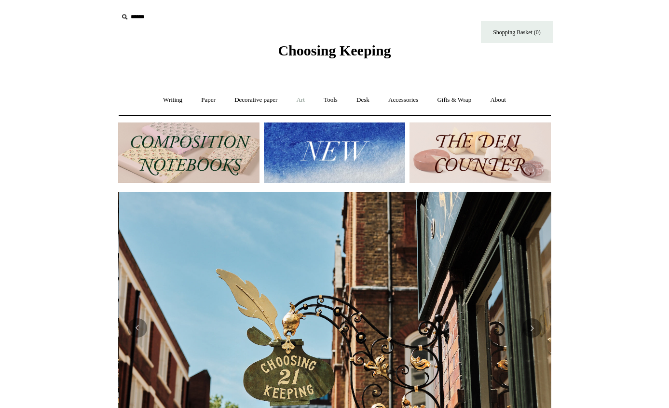
scroll to position [0, 433]
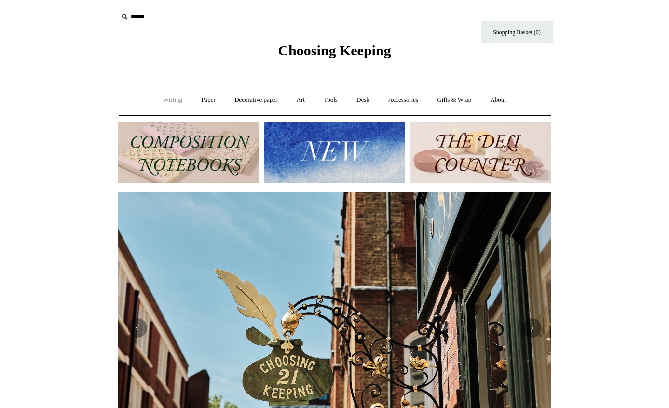
click at [169, 105] on link "Writing +" at bounding box center [172, 100] width 37 height 26
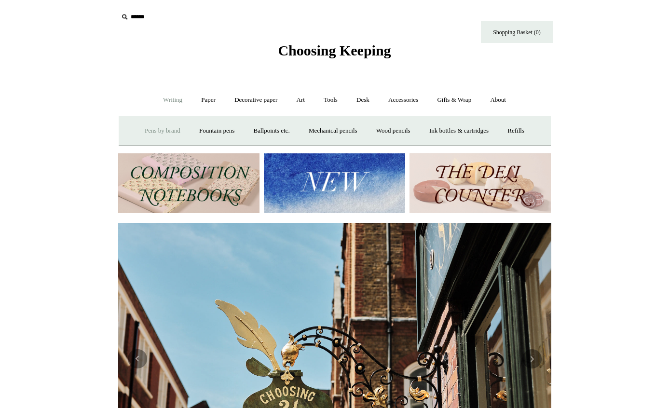
click at [169, 130] on link "Pens by brand +" at bounding box center [162, 131] width 53 height 26
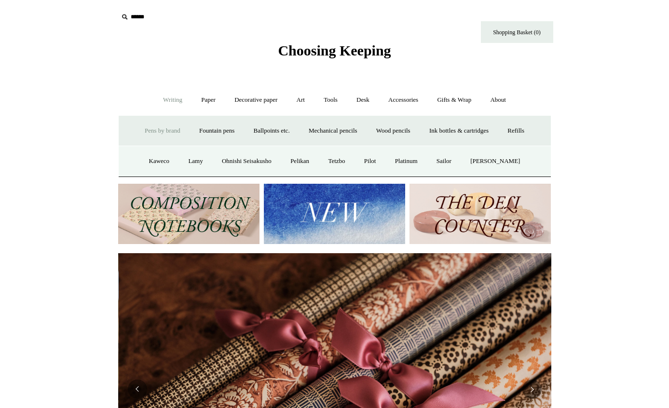
scroll to position [0, 867]
click at [158, 164] on link "Kaweco" at bounding box center [159, 162] width 38 height 26
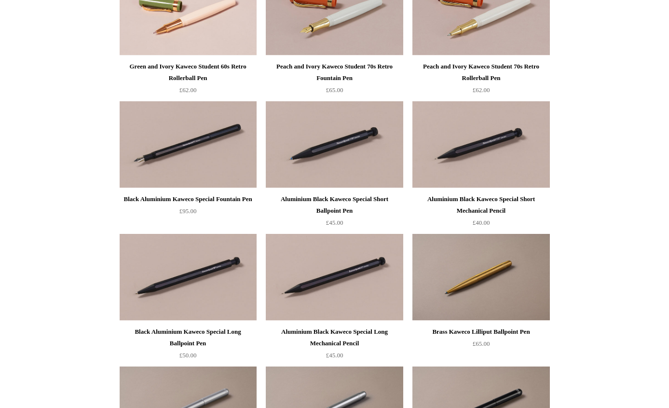
scroll to position [3622, 0]
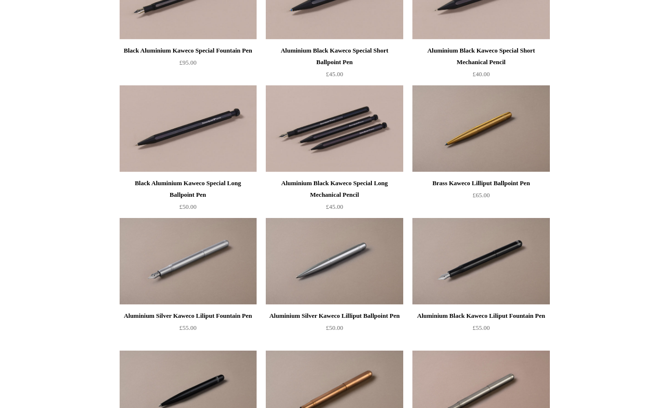
click at [379, 147] on img at bounding box center [334, 128] width 137 height 87
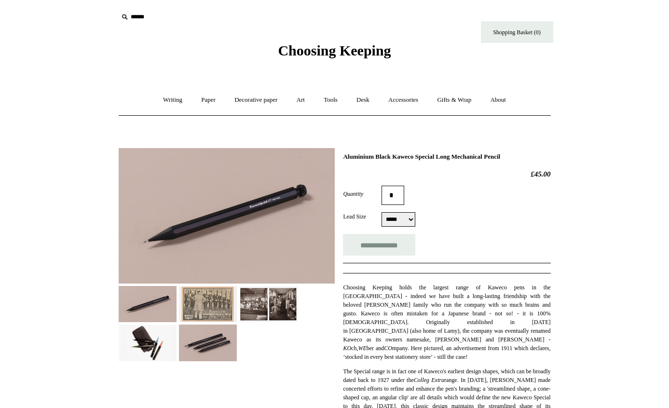
click at [222, 211] on img at bounding box center [227, 216] width 216 height 136
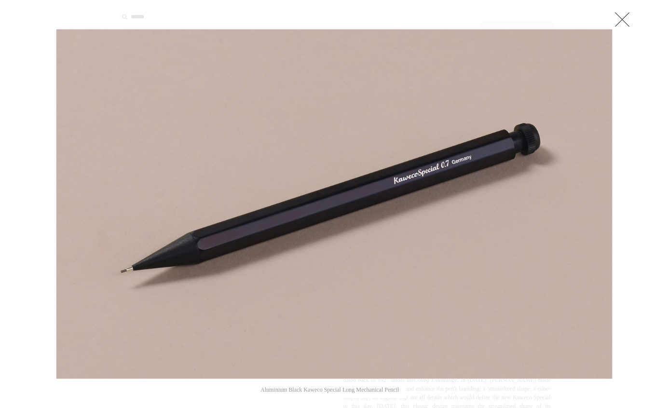
click at [627, 14] on link at bounding box center [622, 19] width 19 height 19
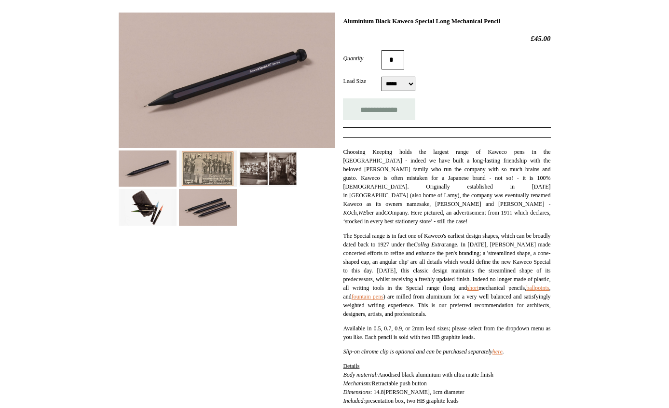
scroll to position [138, 0]
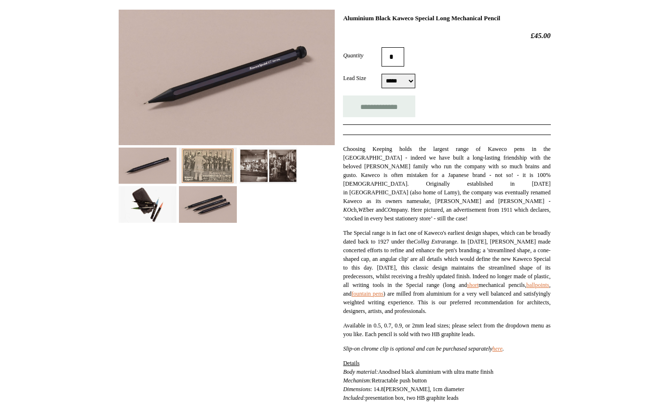
click at [228, 162] on img at bounding box center [208, 166] width 58 height 36
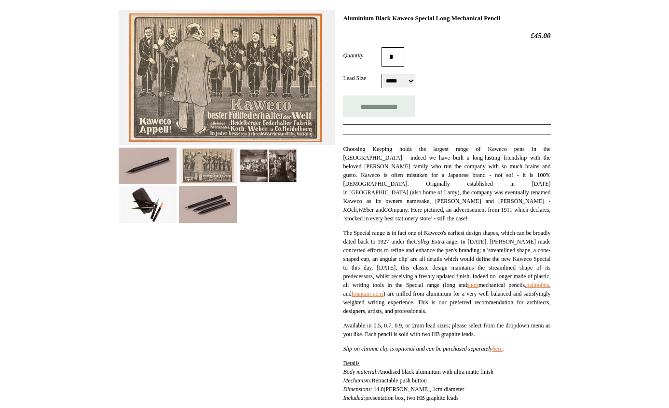
scroll to position [132, 0]
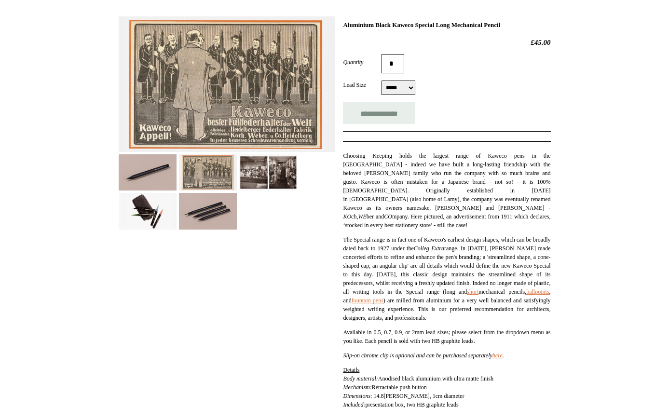
click at [253, 176] on img at bounding box center [268, 172] width 58 height 36
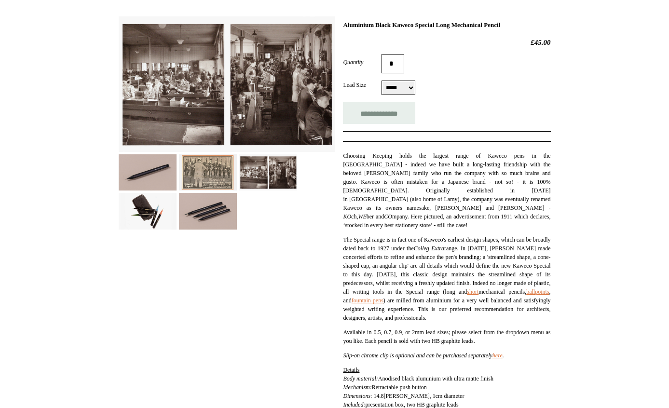
click at [284, 176] on img at bounding box center [268, 172] width 58 height 36
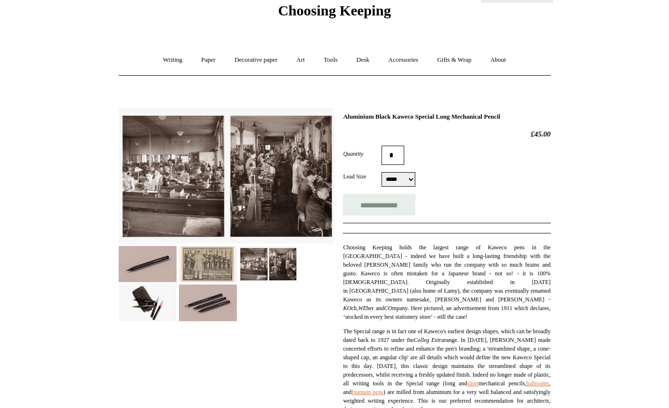
scroll to position [0, 0]
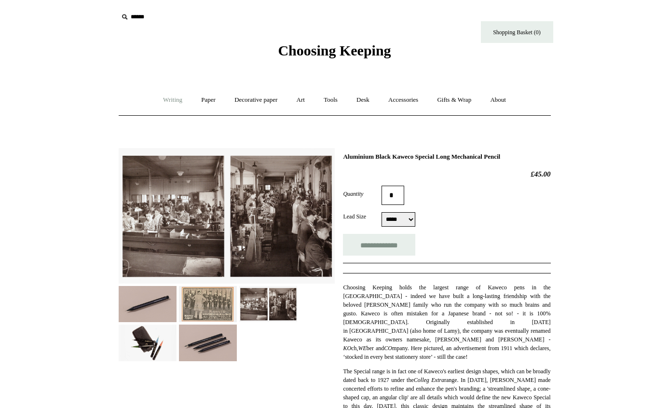
click at [172, 99] on link "Writing +" at bounding box center [172, 100] width 37 height 26
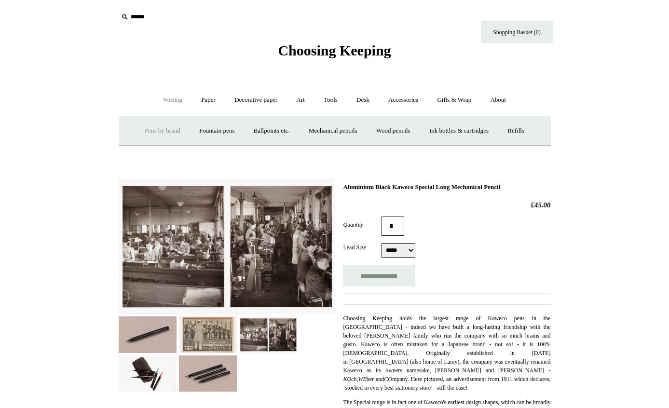
click at [162, 128] on link "Pens by brand +" at bounding box center [162, 131] width 53 height 26
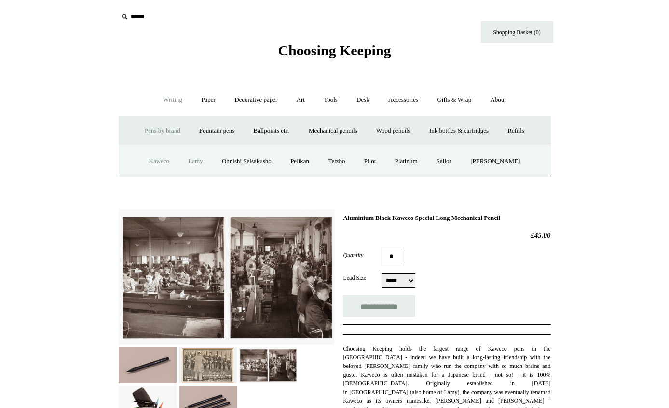
click at [198, 160] on link "Lamy" at bounding box center [195, 162] width 32 height 26
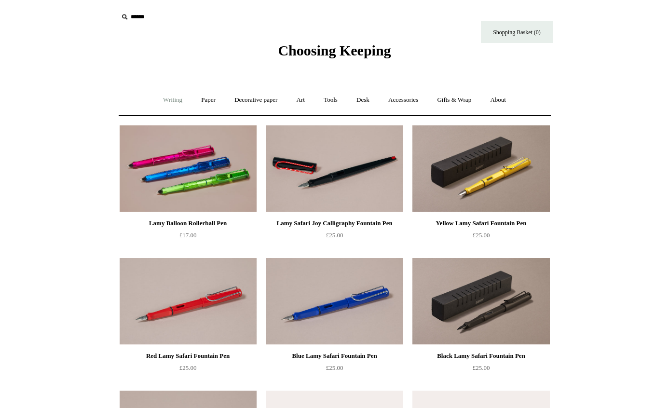
click at [165, 100] on link "Writing +" at bounding box center [172, 100] width 37 height 26
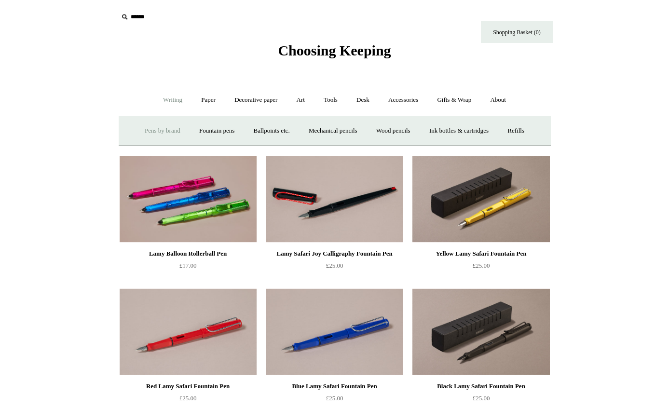
click at [162, 127] on link "Pens by brand +" at bounding box center [162, 131] width 53 height 26
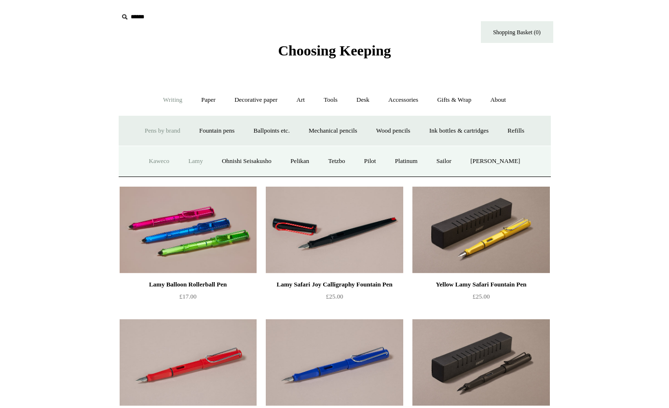
click at [162, 161] on link "Kaweco" at bounding box center [159, 162] width 38 height 26
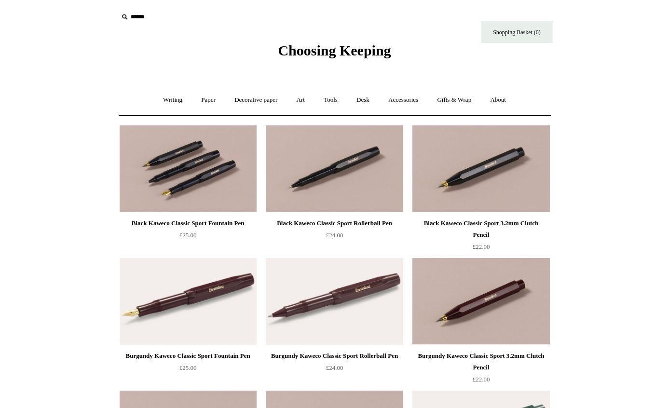
click at [209, 175] on img at bounding box center [188, 168] width 137 height 87
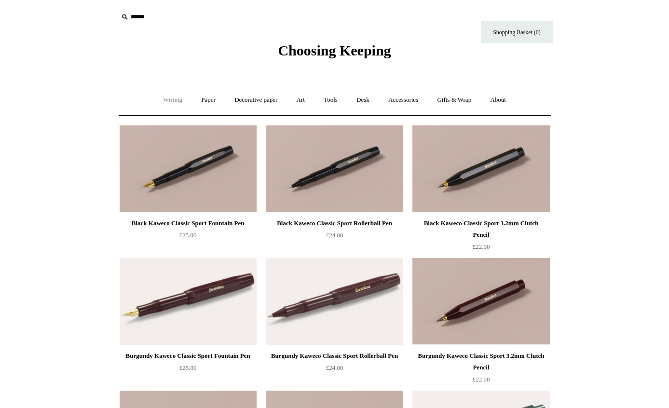
click at [174, 100] on link "Writing +" at bounding box center [172, 100] width 37 height 26
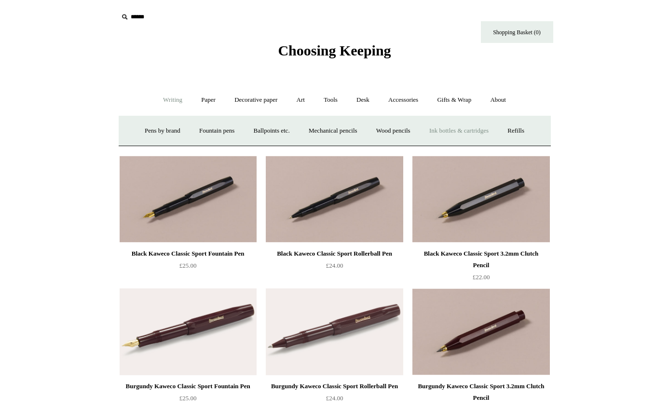
click at [464, 134] on link "Ink bottles & cartridges +" at bounding box center [459, 131] width 77 height 26
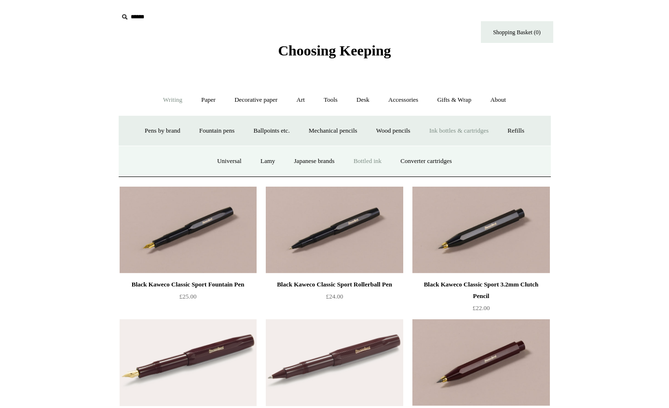
click at [363, 163] on link "Bottled ink" at bounding box center [367, 162] width 45 height 26
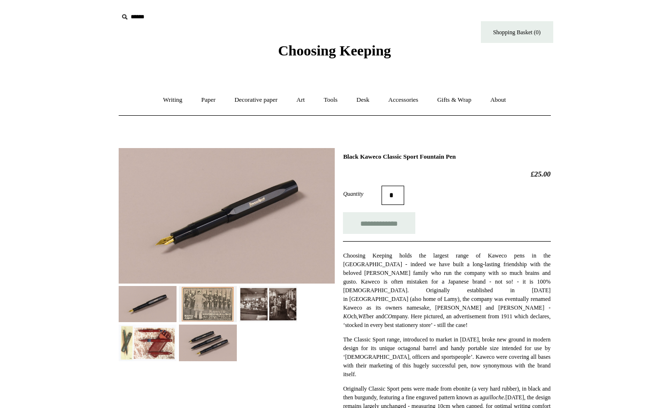
click at [212, 297] on img at bounding box center [208, 304] width 58 height 36
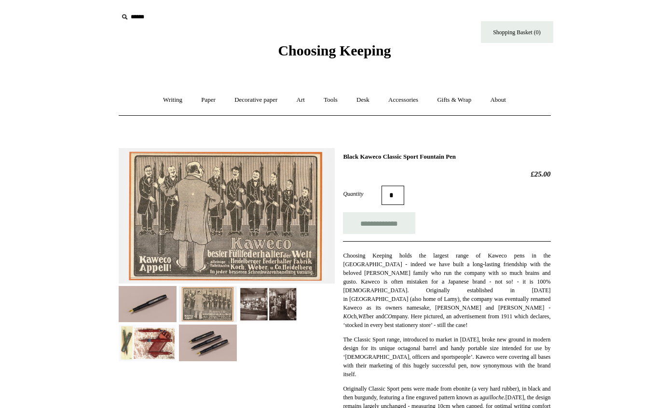
click at [158, 338] on img at bounding box center [148, 343] width 58 height 36
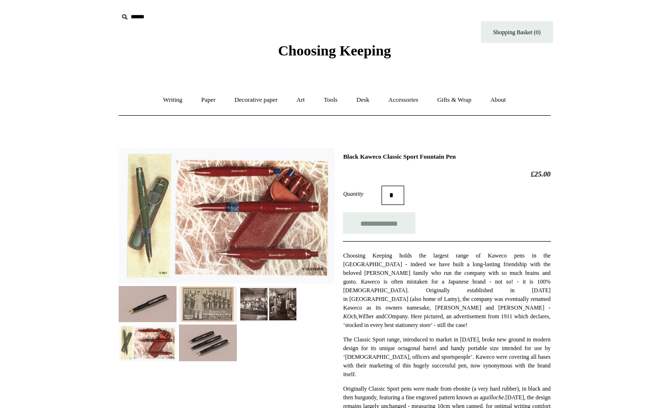
click at [193, 343] on img at bounding box center [208, 343] width 58 height 36
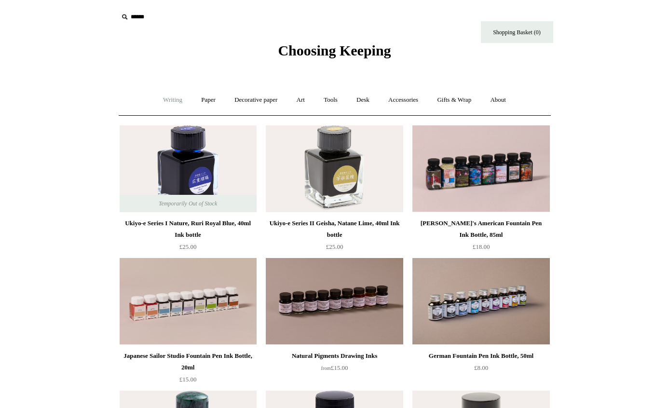
click at [154, 98] on link "Writing +" at bounding box center [172, 100] width 37 height 26
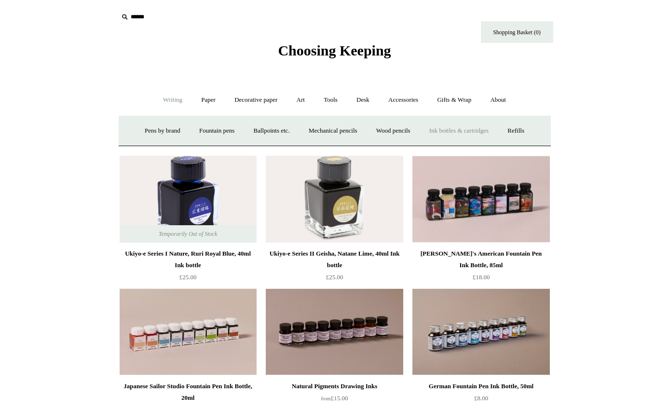
click at [462, 128] on link "Ink bottles & cartridges +" at bounding box center [459, 131] width 77 height 26
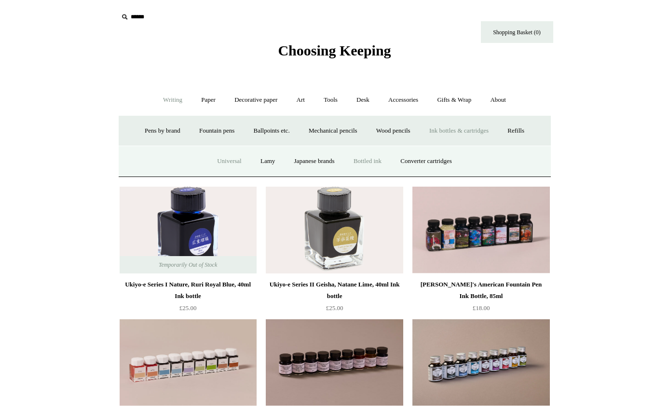
click at [218, 162] on link "Universal" at bounding box center [229, 162] width 42 height 26
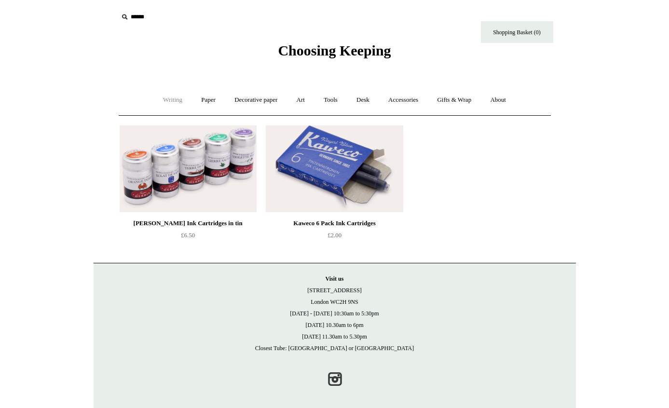
click at [159, 93] on link "Writing +" at bounding box center [172, 100] width 37 height 26
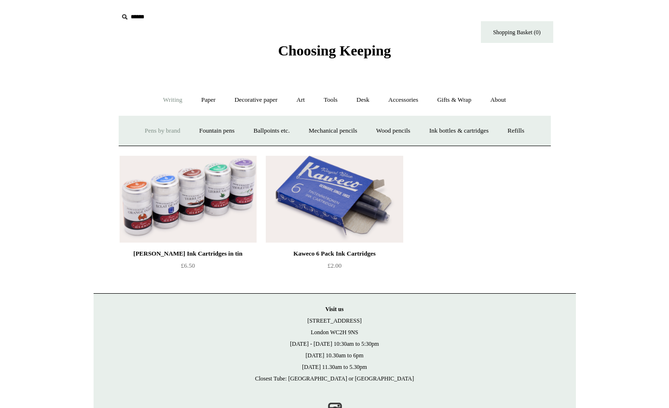
click at [165, 126] on link "Pens by brand +" at bounding box center [162, 131] width 53 height 26
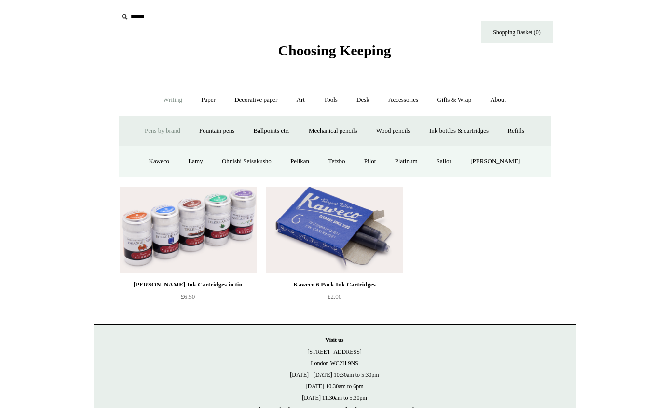
click at [163, 131] on link "Pens by brand -" at bounding box center [162, 131] width 53 height 26
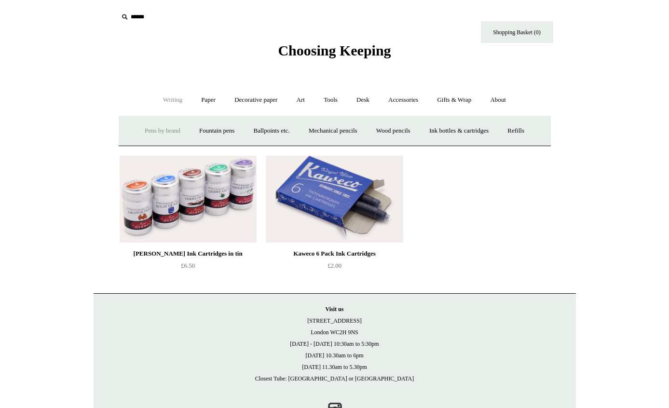
click at [163, 131] on link "Pens by brand +" at bounding box center [162, 131] width 53 height 26
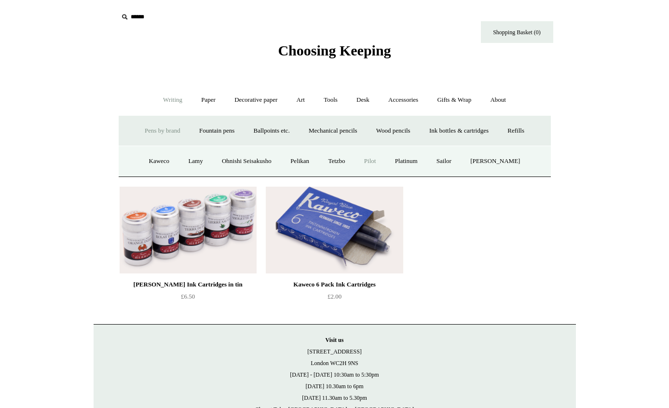
click at [376, 160] on link "Pilot" at bounding box center [370, 162] width 29 height 26
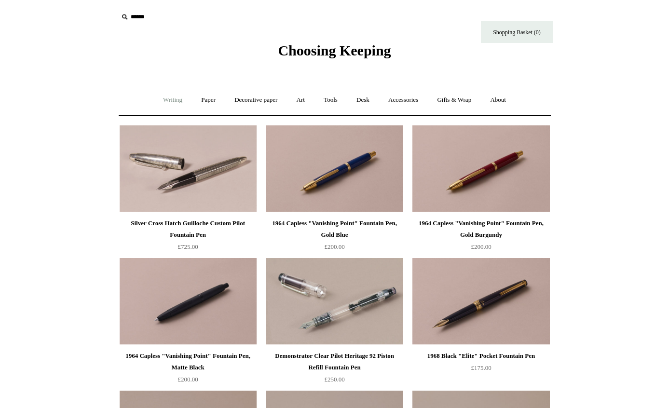
click at [173, 102] on link "Writing +" at bounding box center [172, 100] width 37 height 26
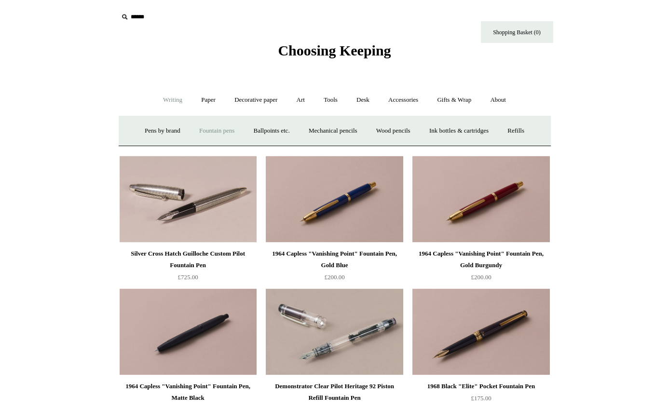
click at [204, 134] on link "Fountain pens +" at bounding box center [217, 131] width 53 height 26
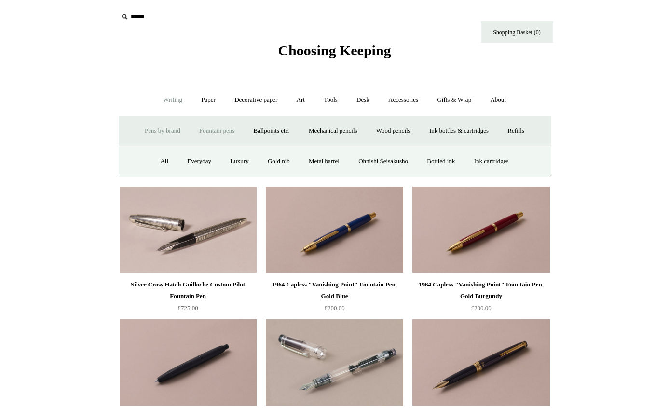
click at [149, 127] on link "Pens by brand +" at bounding box center [162, 131] width 53 height 26
click at [263, 162] on link "Ohnishi Seisakusho" at bounding box center [246, 162] width 67 height 26
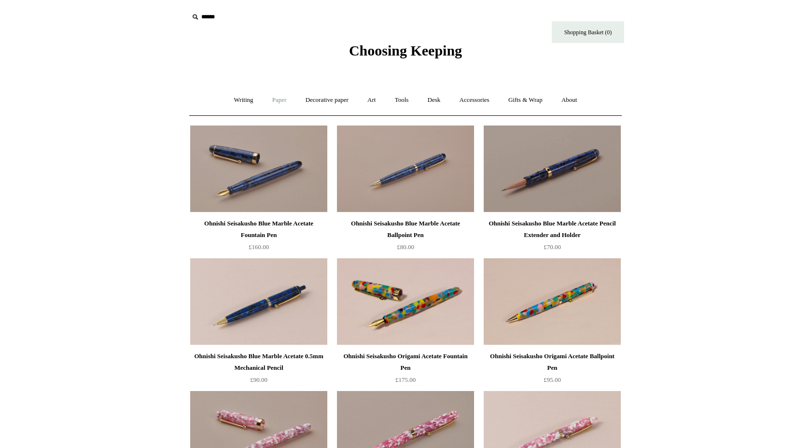
click at [280, 98] on link "Paper +" at bounding box center [279, 100] width 32 height 26
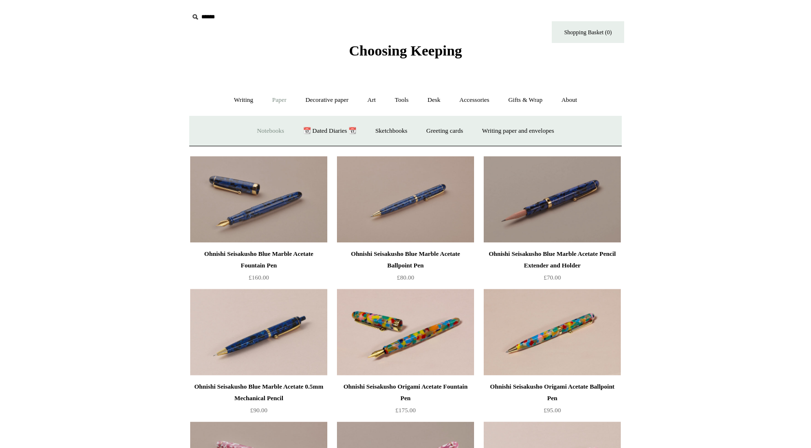
click at [269, 128] on link "Notebooks +" at bounding box center [270, 131] width 44 height 26
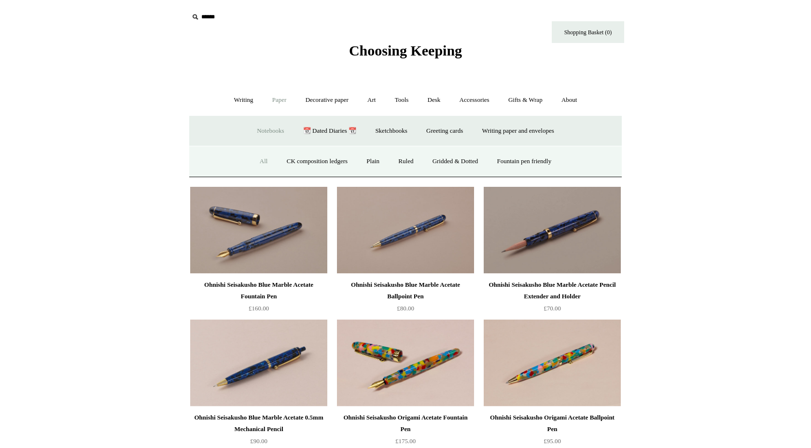
click at [258, 158] on link "All" at bounding box center [264, 162] width 26 height 26
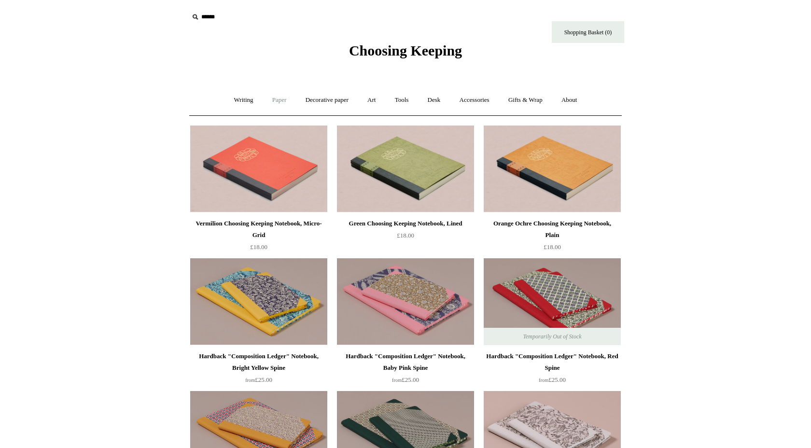
click at [280, 102] on link "Paper +" at bounding box center [279, 100] width 32 height 26
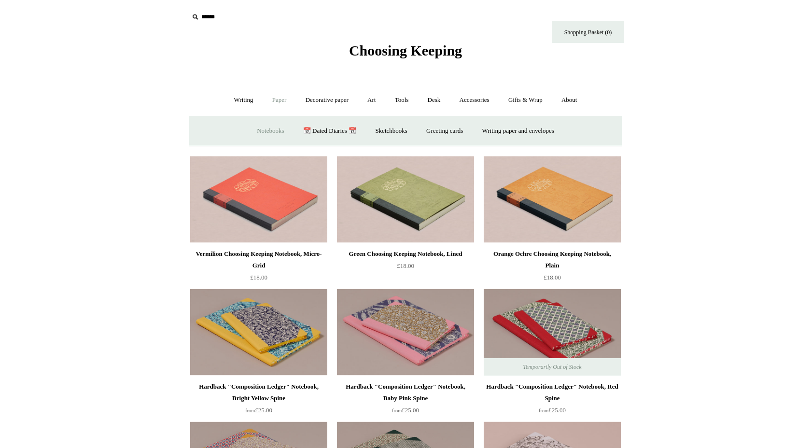
click at [262, 129] on link "Notebooks +" at bounding box center [270, 131] width 44 height 26
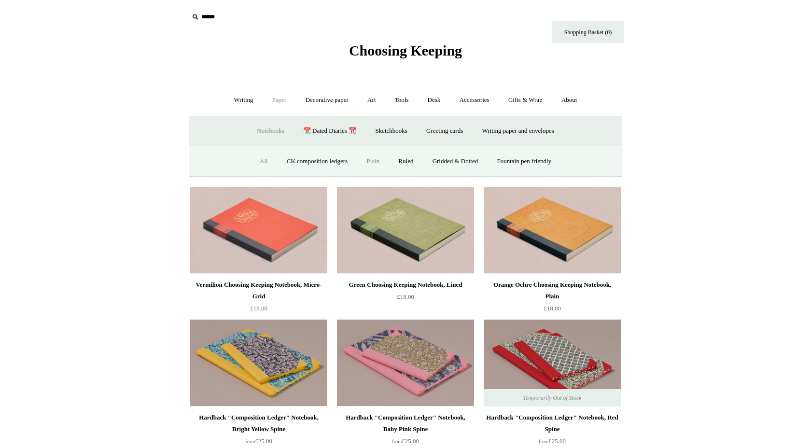
click at [372, 159] on link "Plain" at bounding box center [373, 162] width 30 height 26
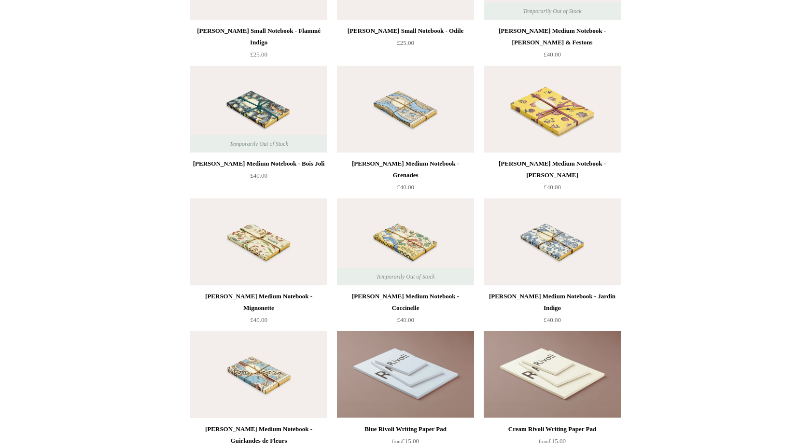
scroll to position [3018, 0]
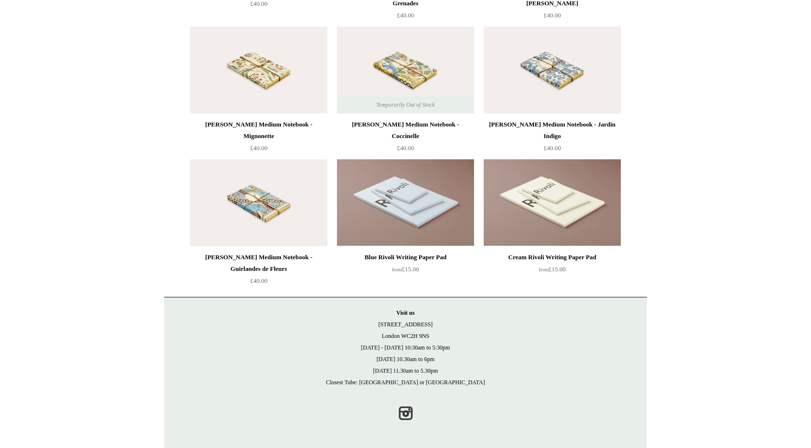
click at [436, 203] on img at bounding box center [405, 202] width 137 height 87
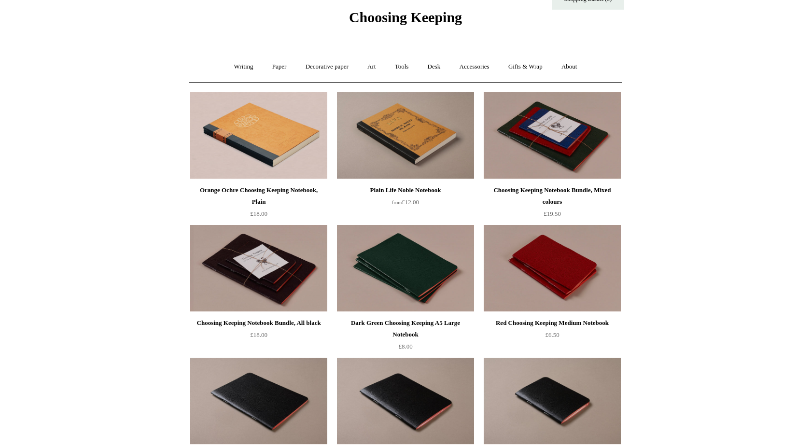
scroll to position [0, 0]
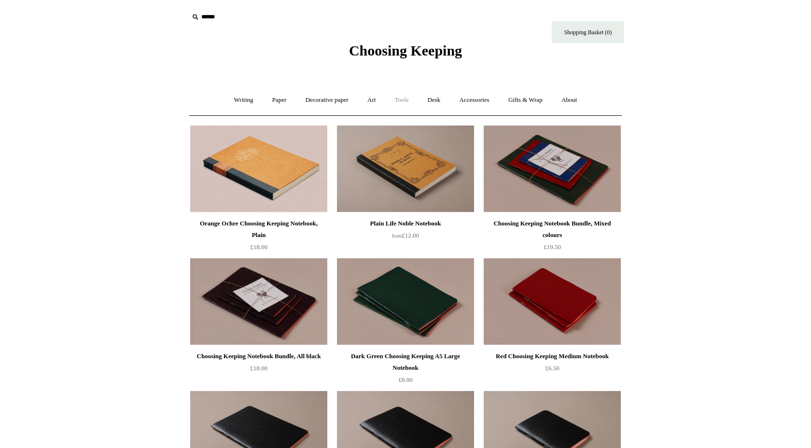
click at [397, 101] on link "Tools +" at bounding box center [401, 100] width 31 height 26
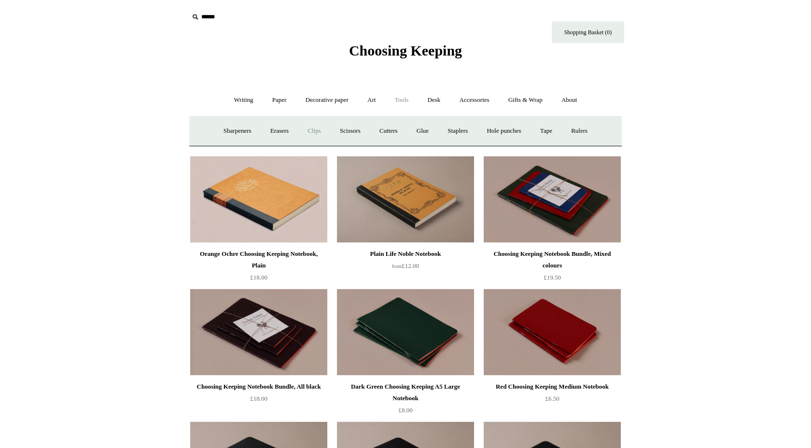
click at [313, 126] on link "Clips +" at bounding box center [314, 131] width 30 height 26
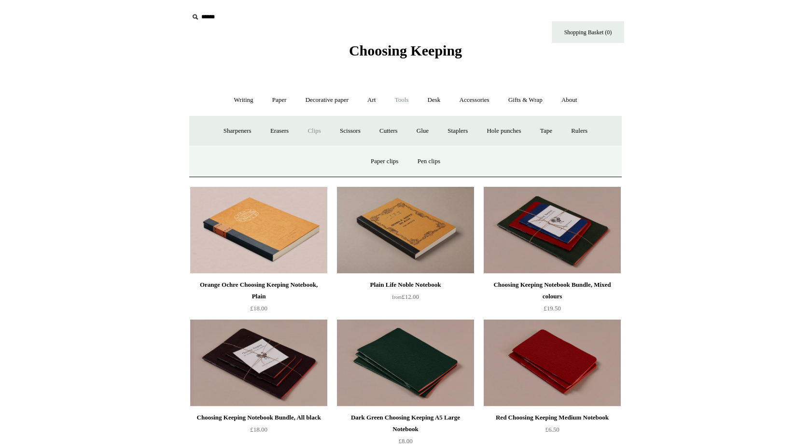
click at [310, 133] on link "Clips -" at bounding box center [314, 131] width 30 height 26
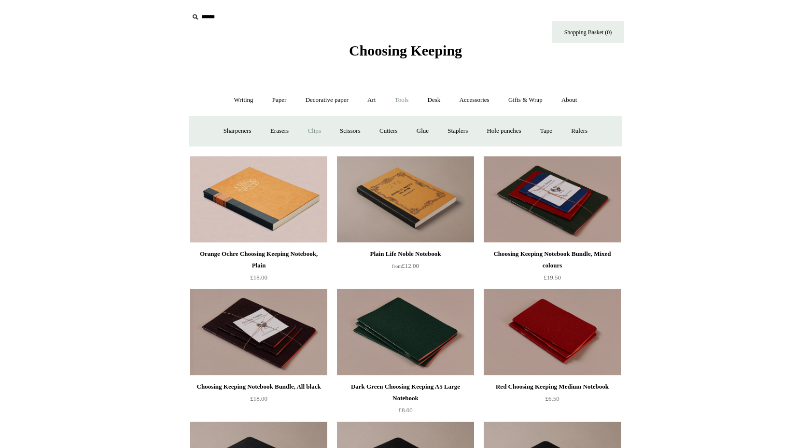
click at [310, 133] on link "Clips +" at bounding box center [314, 131] width 30 height 26
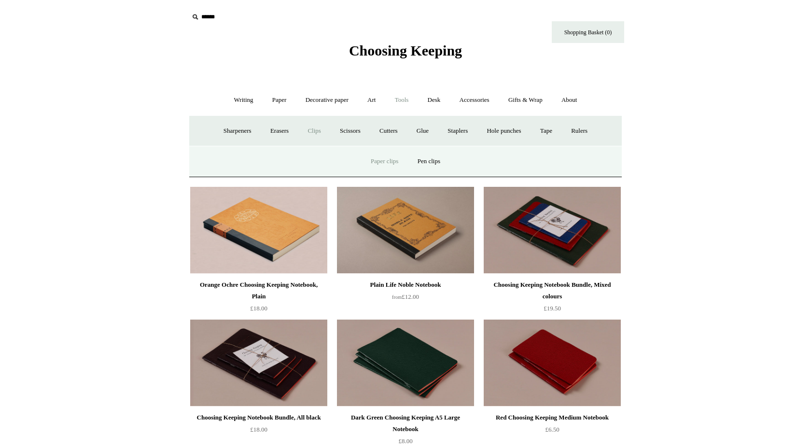
click at [390, 159] on link "Paper clips" at bounding box center [384, 162] width 45 height 26
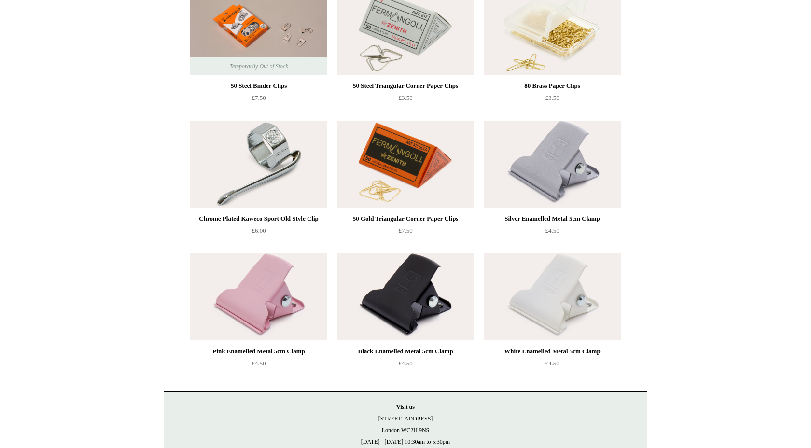
scroll to position [232, 0]
